Goal: Transaction & Acquisition: Purchase product/service

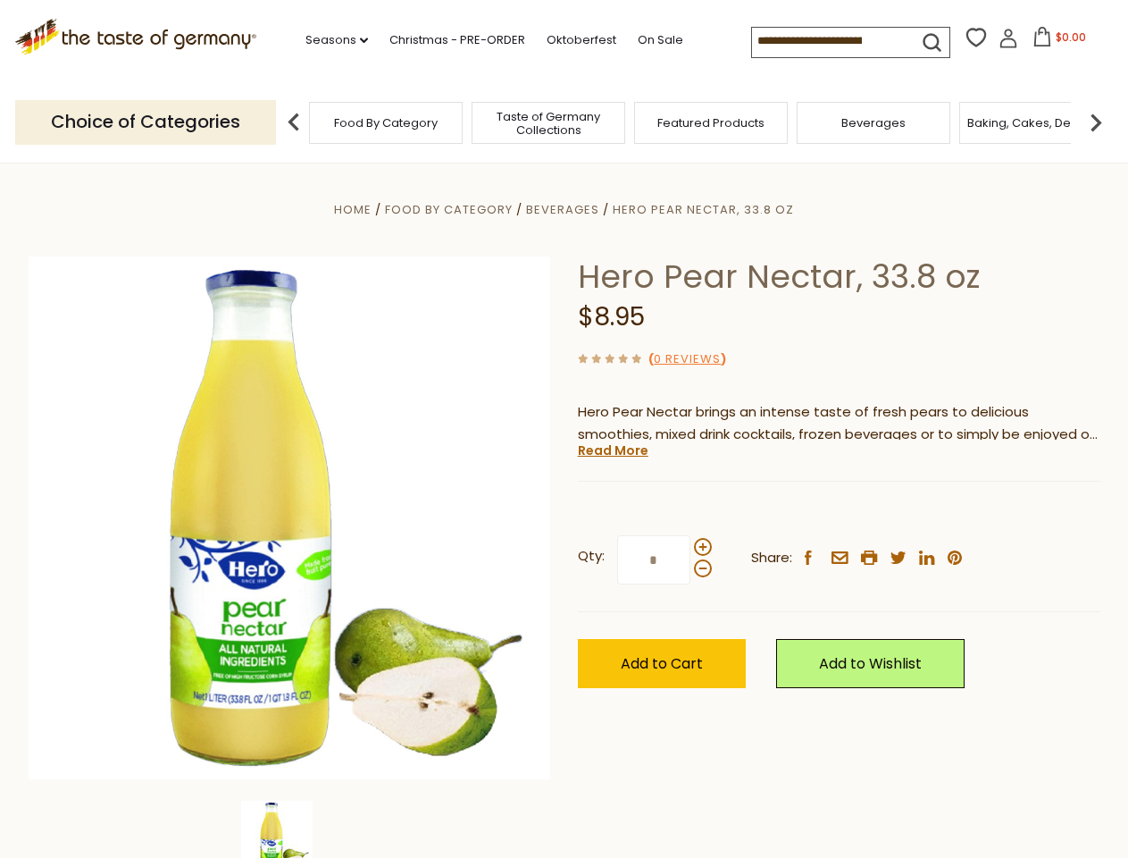
click at [564, 429] on div "Home Food By Category [GEOGRAPHIC_DATA] Hero Pear Nectar, 33.8 oz Hero Pear Nec…" at bounding box center [564, 542] width 1099 height 688
click at [330, 40] on link "Seasons dropdown_arrow" at bounding box center [337, 40] width 63 height 20
click at [829, 41] on input at bounding box center [827, 40] width 151 height 25
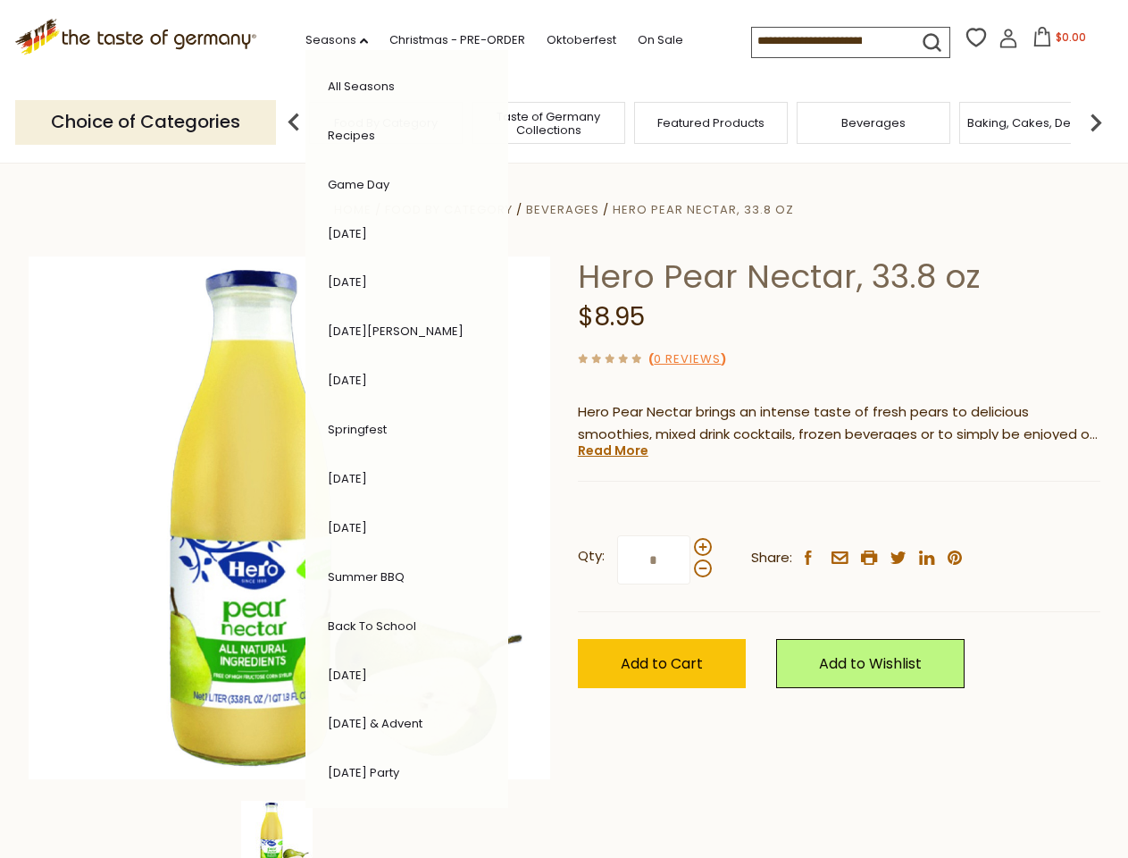
click at [1056, 42] on span "$0.00" at bounding box center [1071, 36] width 30 height 15
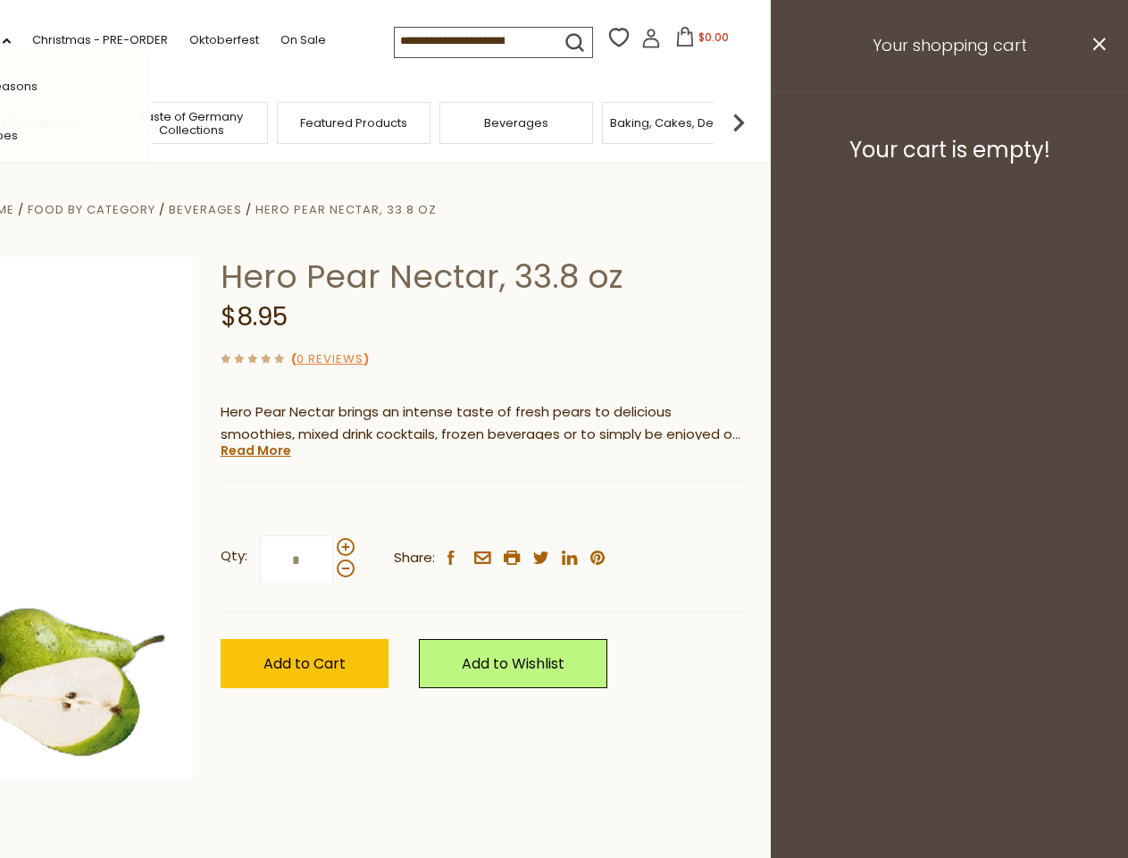
click at [151, 122] on div "All Seasons Recipes Game Day [DATE] [DATE] [DATE][PERSON_NAME] [DATE] Springfes…" at bounding box center [49, 429] width 203 height 758
click at [1096, 122] on footer "Your cart is empty!" at bounding box center [949, 149] width 357 height 115
click at [564, 510] on div "Qty: * Share: facebook email printer twitter linkedin pinterest" at bounding box center [482, 560] width 523 height 104
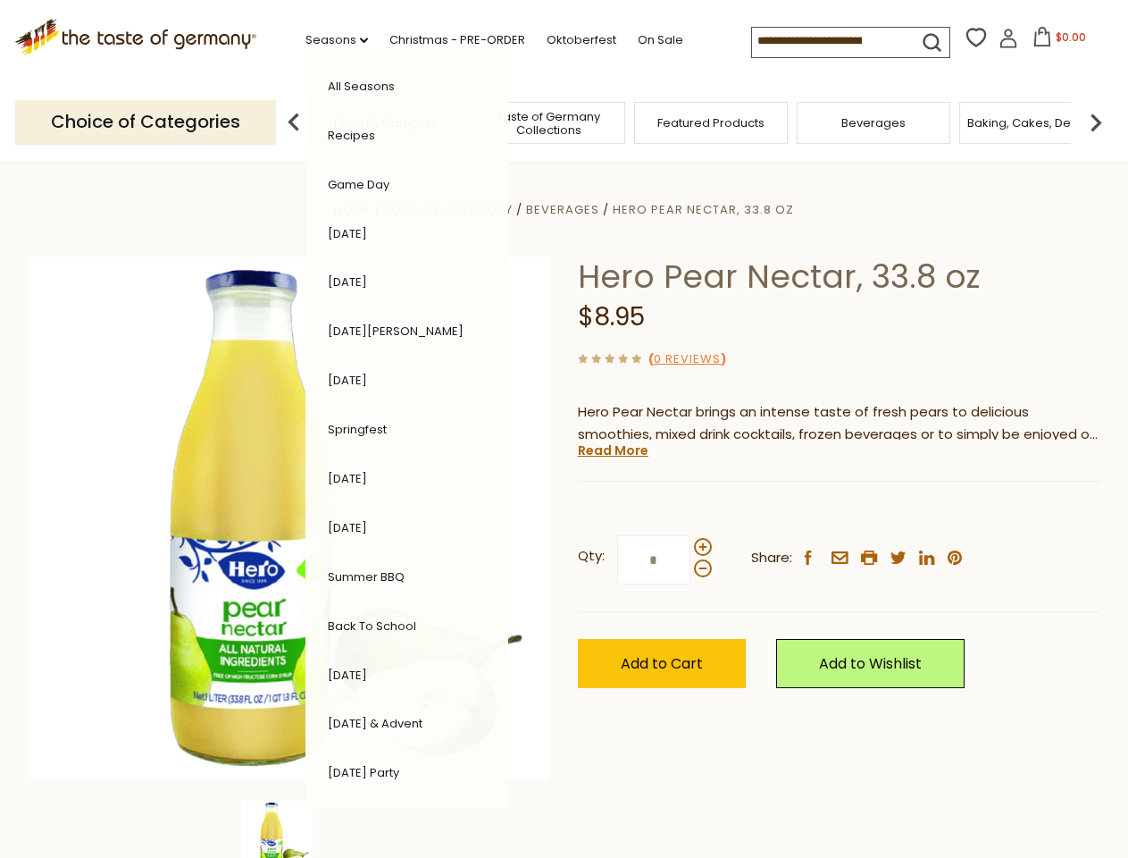
click at [289, 829] on div "Home Food By Category [GEOGRAPHIC_DATA] Hero Pear Nectar, 33.8 oz Hero Pear Nec…" at bounding box center [564, 542] width 1099 height 688
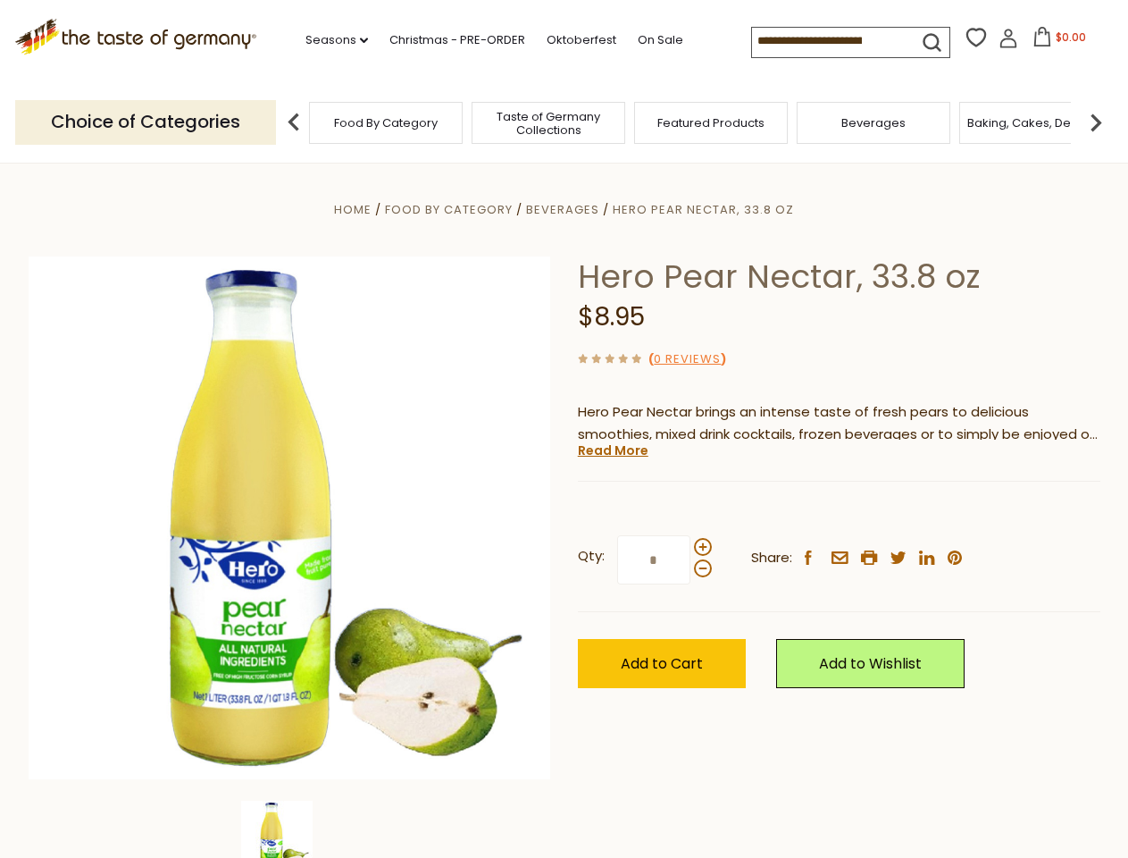
click at [289, 829] on img at bounding box center [276, 836] width 71 height 71
click at [612, 450] on link "Read More" at bounding box center [613, 450] width 71 height 18
